Goal: Check status: Check status

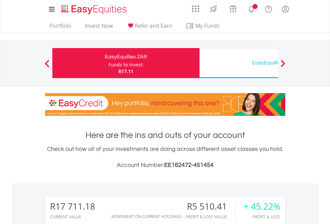
scroll to position [64, 105]
click at [109, 63] on div "Funds to invest:" at bounding box center [126, 64] width 35 height 7
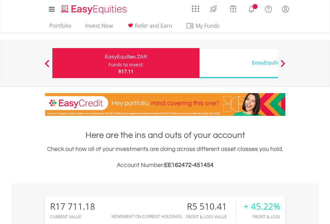
scroll to position [64, 105]
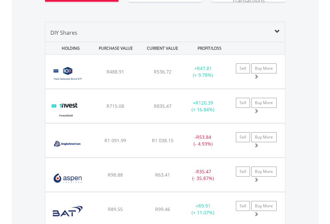
scroll to position [783, 0]
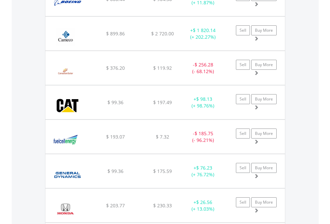
scroll to position [64, 105]
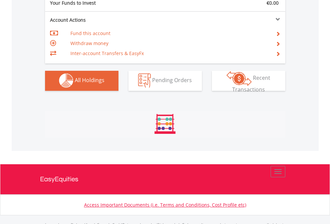
scroll to position [661, 0]
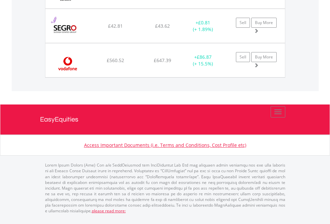
scroll to position [64, 105]
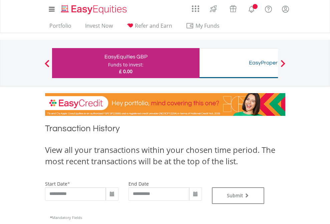
type input "**********"
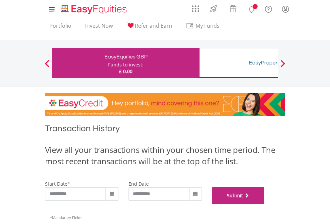
click at [265, 204] on button "Submit" at bounding box center [238, 195] width 53 height 17
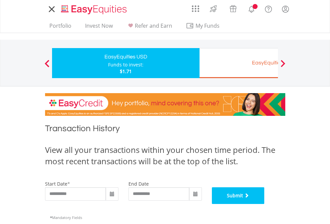
click at [265, 204] on button "Submit" at bounding box center [238, 195] width 53 height 17
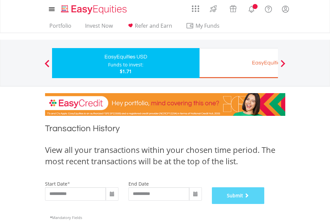
scroll to position [271, 0]
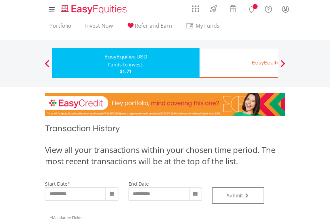
click at [239, 63] on div "EasyEquities EUR" at bounding box center [273, 62] width 139 height 9
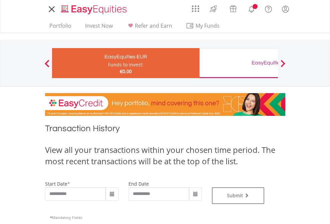
type input "**********"
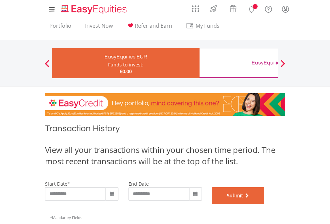
click at [265, 204] on button "Submit" at bounding box center [238, 195] width 53 height 17
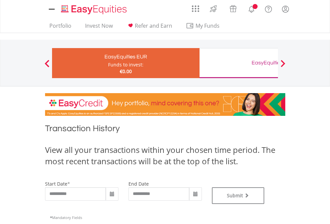
click at [239, 63] on div "EasyEquities GBP" at bounding box center [273, 62] width 139 height 9
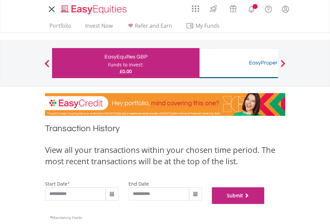
click at [265, 204] on button "Submit" at bounding box center [238, 195] width 53 height 17
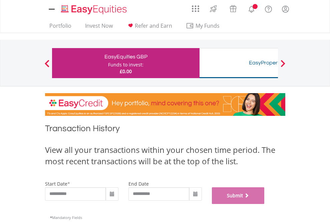
scroll to position [271, 0]
